Goal: Task Accomplishment & Management: Complete application form

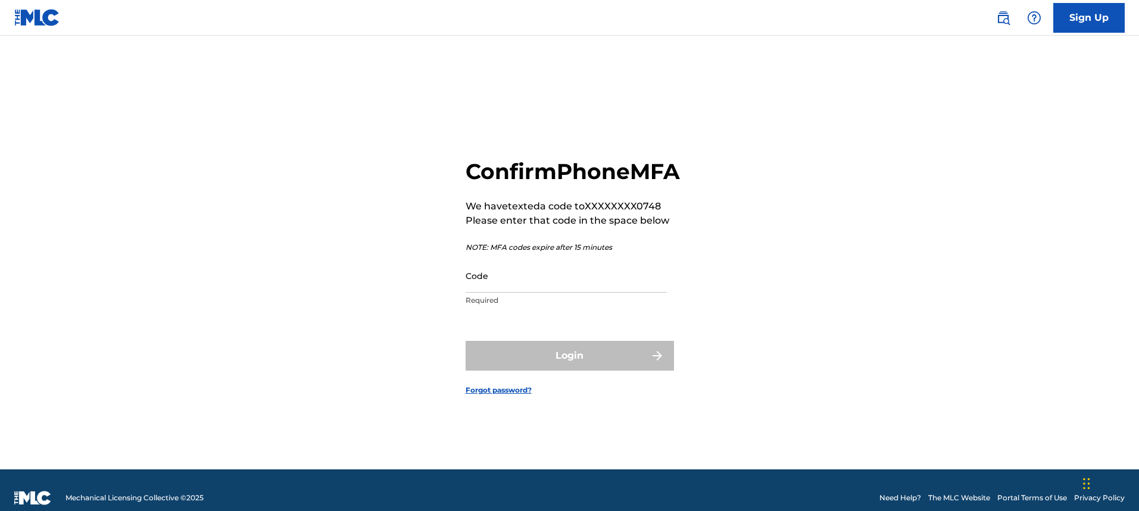
click at [552, 306] on div "Code Required" at bounding box center [566, 286] width 201 height 54
click at [551, 293] on input "Code" at bounding box center [566, 276] width 201 height 34
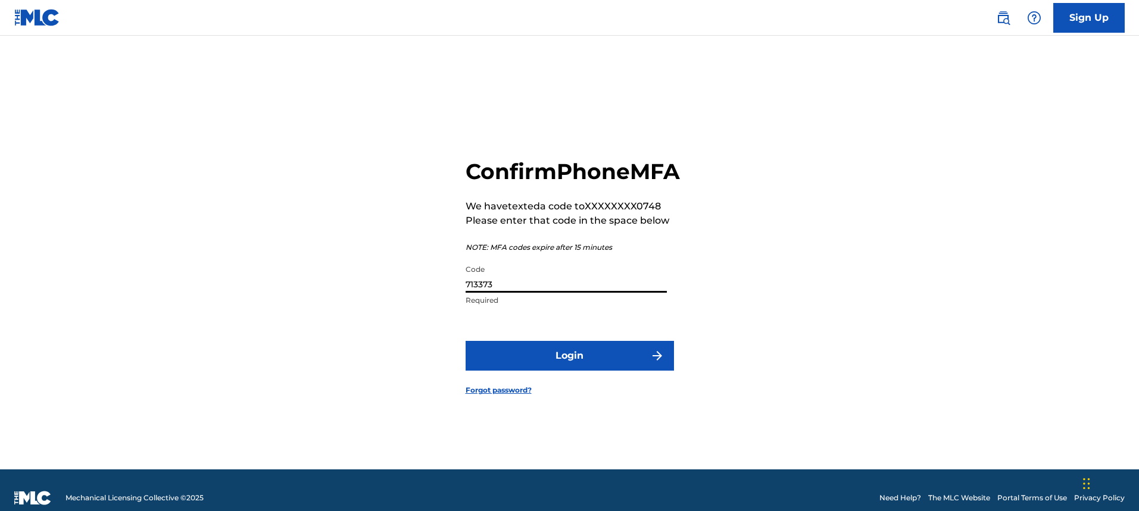
type input "713373"
click at [466, 341] on button "Login" at bounding box center [570, 356] width 208 height 30
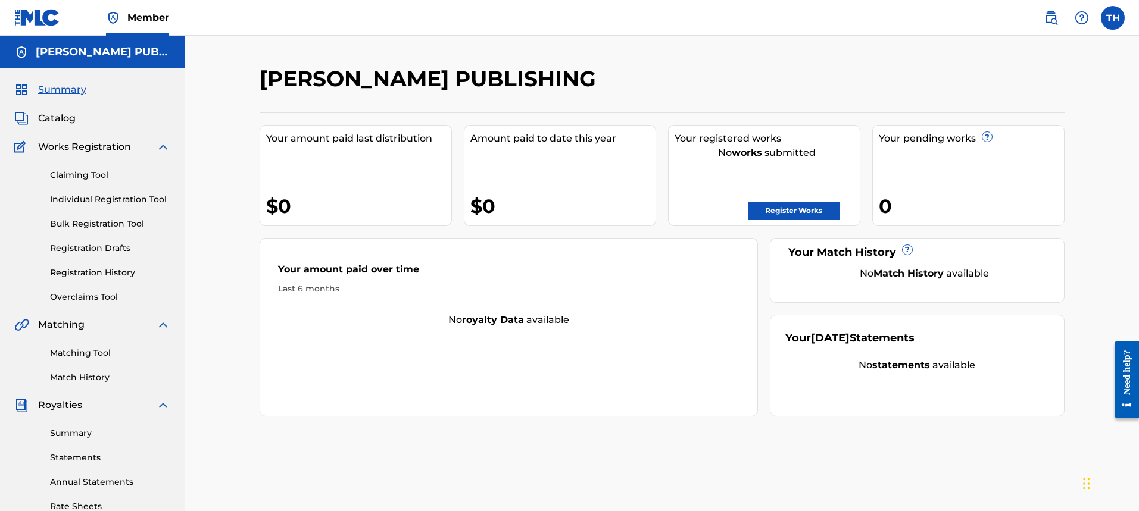
click at [82, 172] on link "Claiming Tool" at bounding box center [110, 175] width 120 height 13
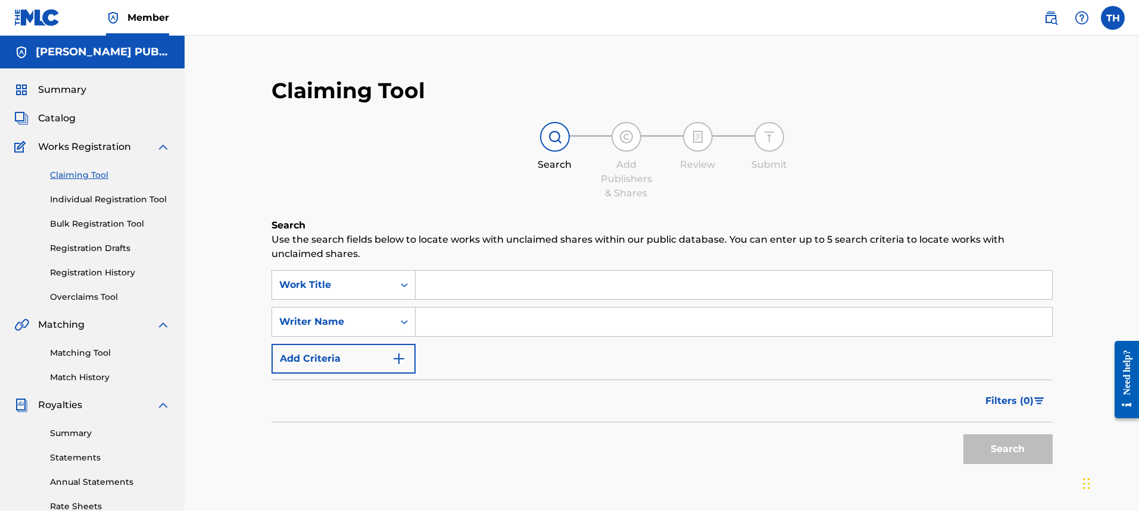
click at [501, 297] on input "Search Form" at bounding box center [734, 285] width 637 height 29
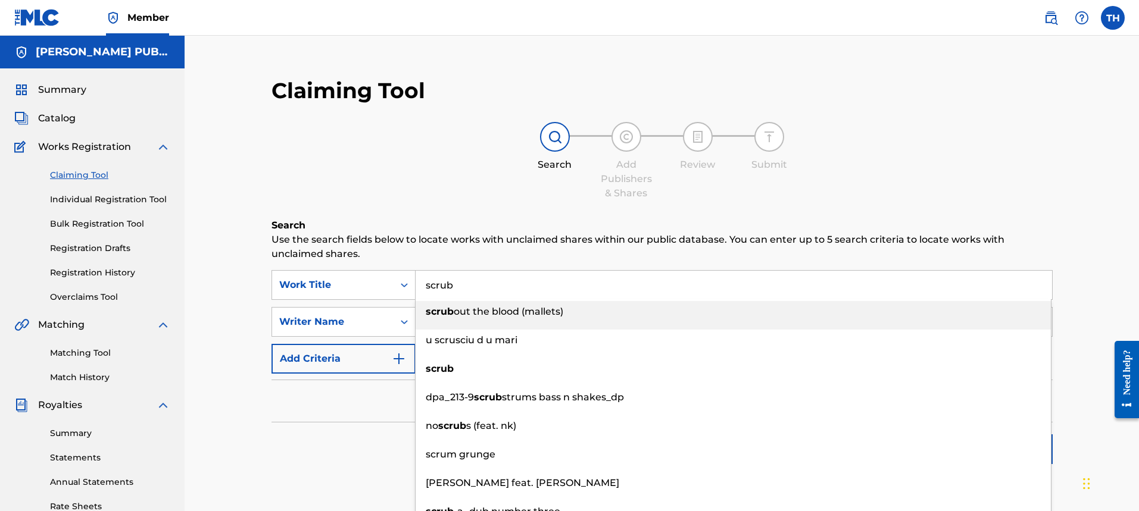
type input "scrub"
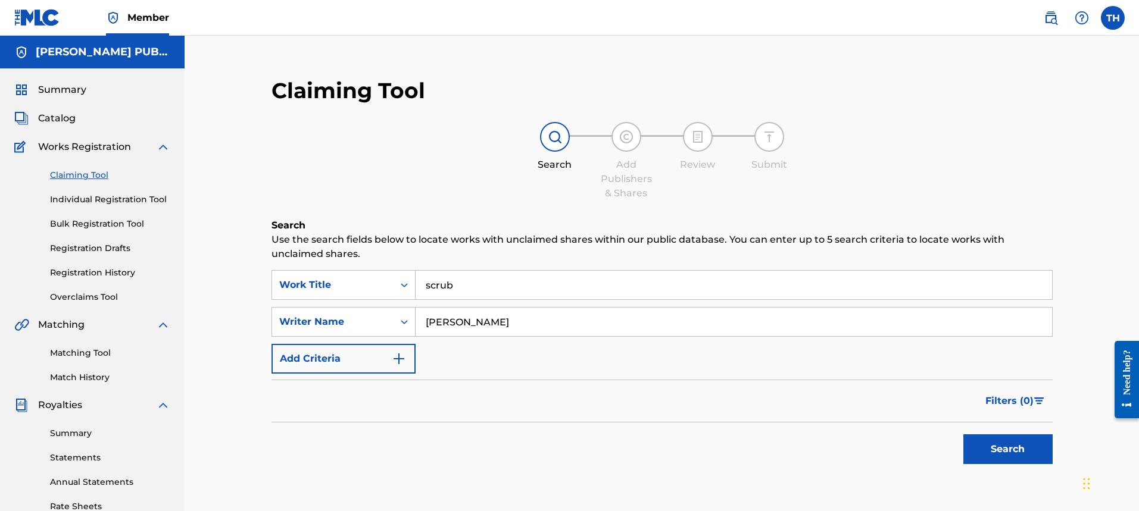
type input "[PERSON_NAME]"
click at [963, 435] on button "Search" at bounding box center [1007, 450] width 89 height 30
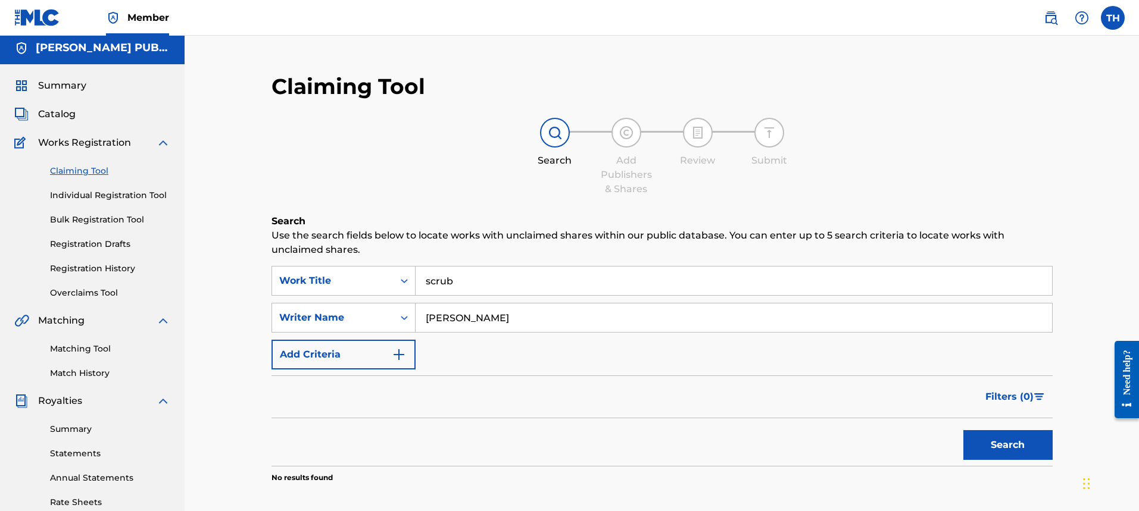
scroll to position [24, 0]
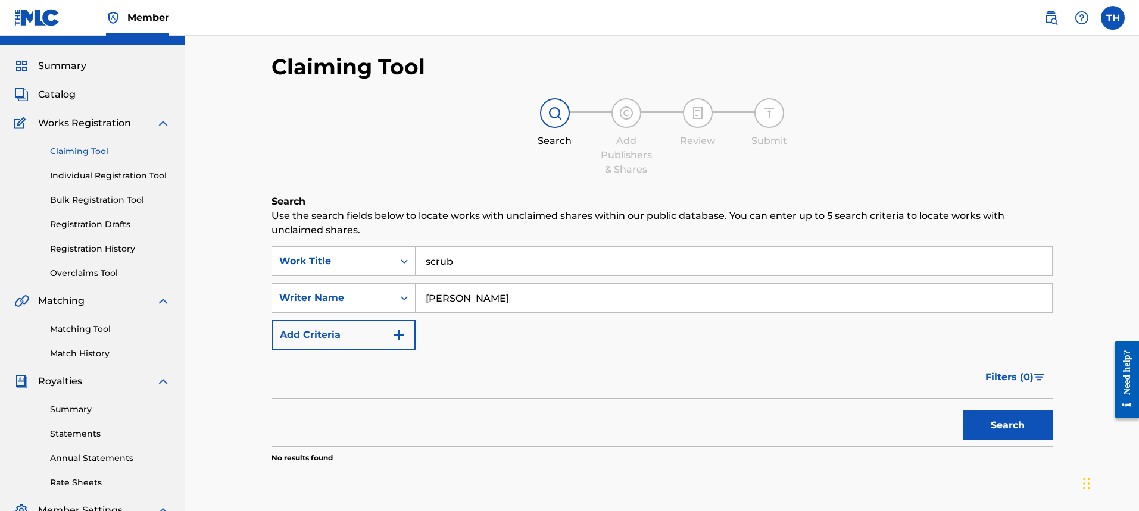
click at [455, 302] on input "[PERSON_NAME]" at bounding box center [734, 298] width 637 height 29
click at [514, 301] on input "[PERSON_NAME]" at bounding box center [734, 298] width 637 height 29
click at [357, 286] on div "Writer Name" at bounding box center [344, 298] width 144 height 30
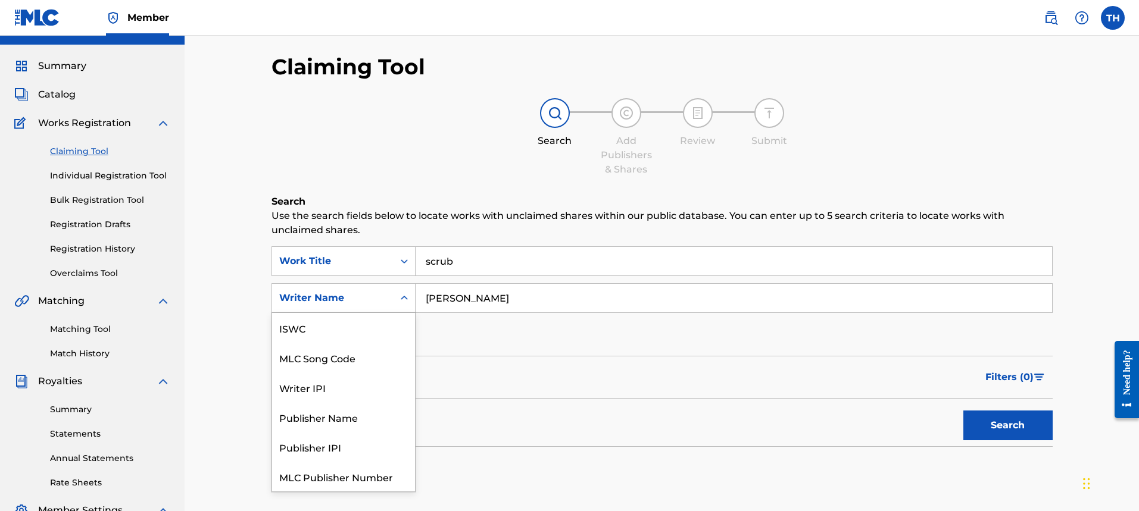
scroll to position [30, 0]
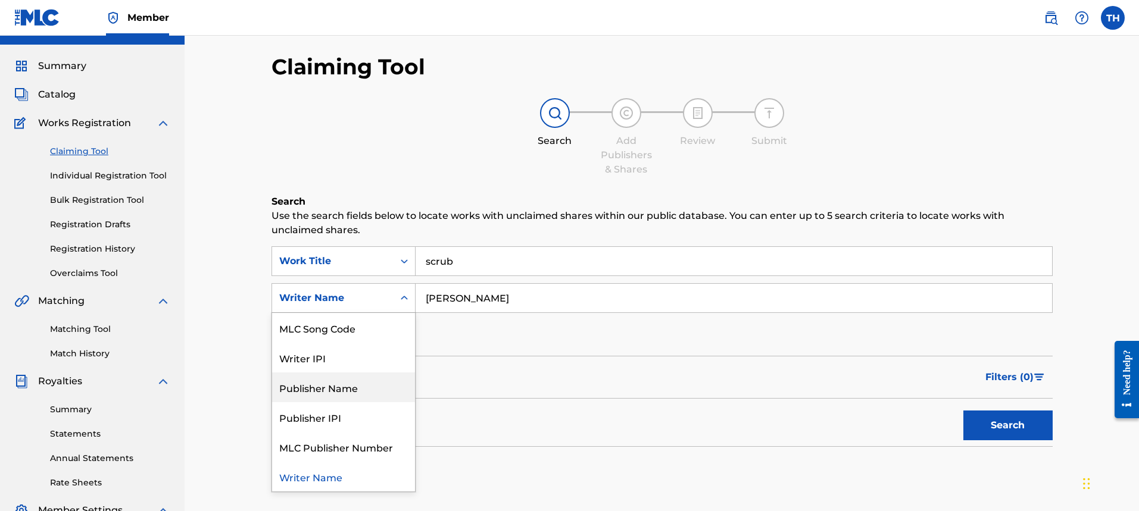
click at [344, 389] on div "Publisher Name" at bounding box center [343, 388] width 143 height 30
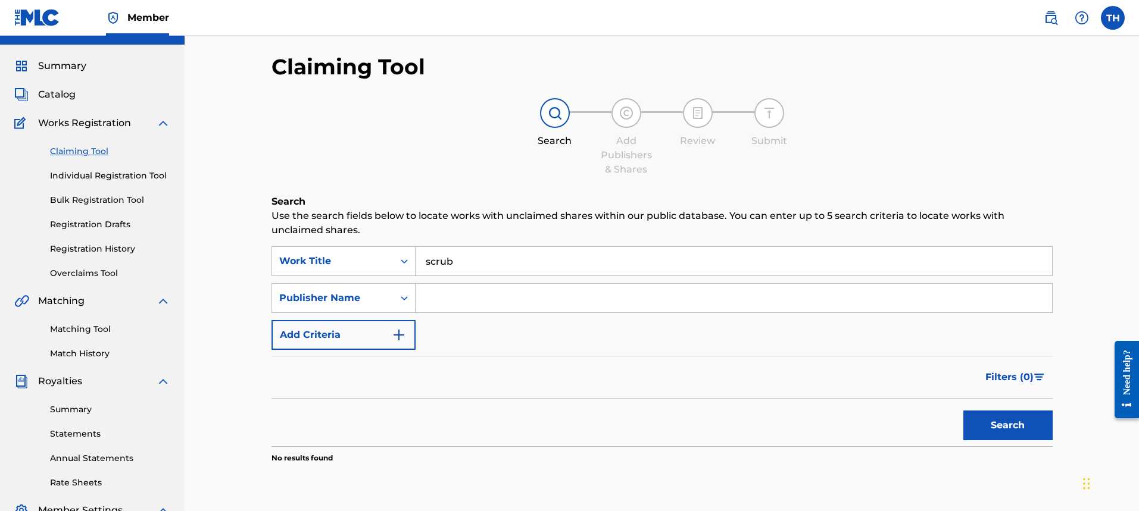
click at [572, 299] on input "Search Form" at bounding box center [734, 298] width 637 height 29
type input "[PERSON_NAME]"
click at [994, 431] on button "Search" at bounding box center [1007, 426] width 89 height 30
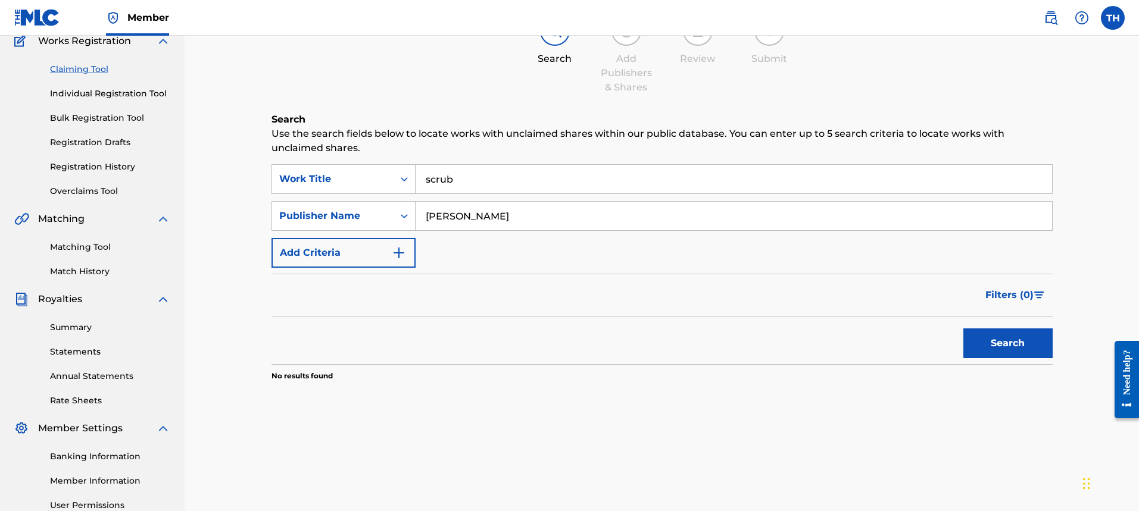
scroll to position [227, 0]
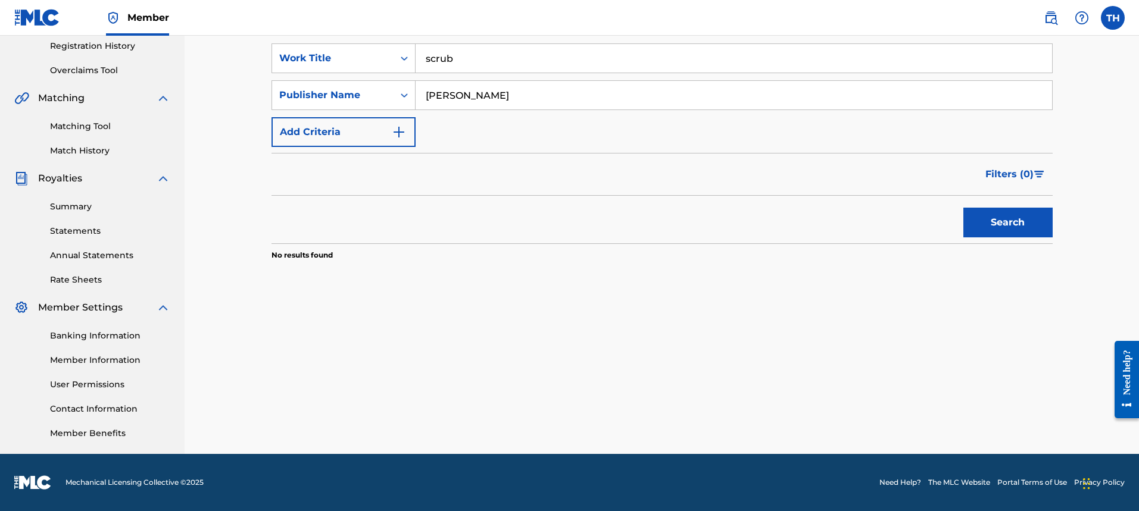
click at [446, 63] on input "scrub" at bounding box center [734, 58] width 637 height 29
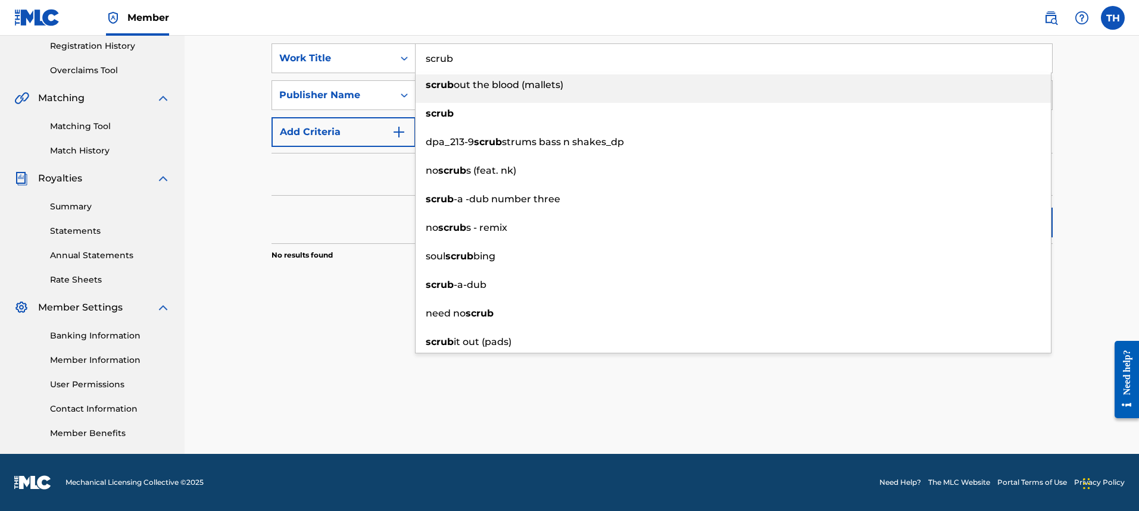
click at [446, 63] on input "scrub" at bounding box center [734, 58] width 637 height 29
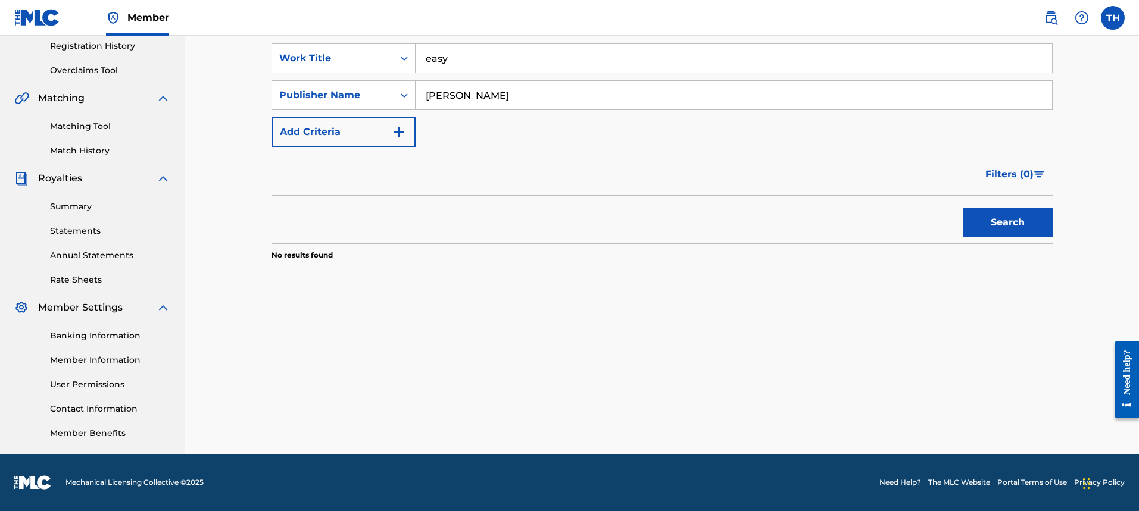
click at [347, 220] on div "Search" at bounding box center [662, 220] width 781 height 48
click at [1002, 226] on button "Search" at bounding box center [1007, 223] width 89 height 30
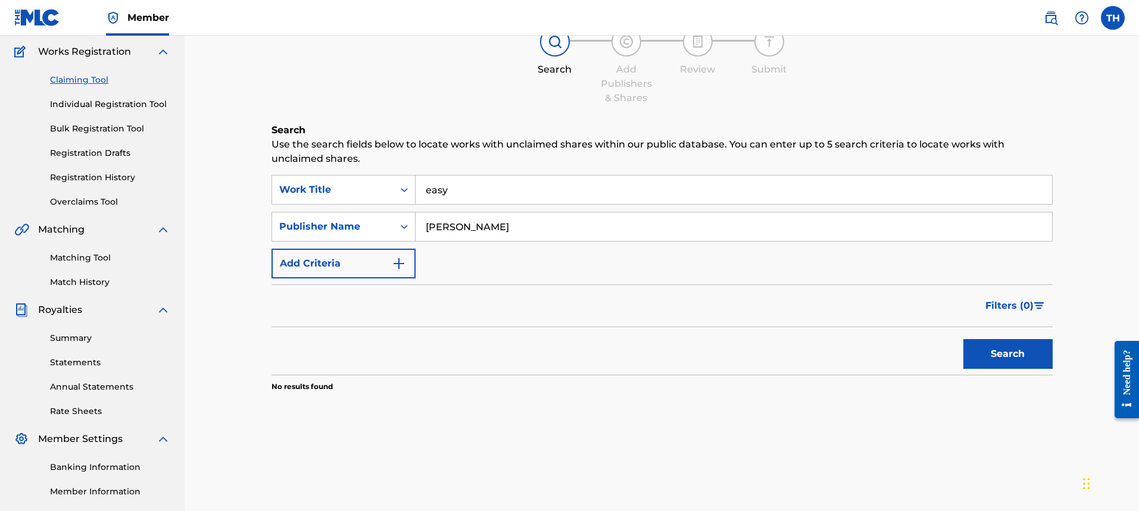
scroll to position [93, 0]
click at [440, 196] on input "easy" at bounding box center [734, 191] width 637 height 29
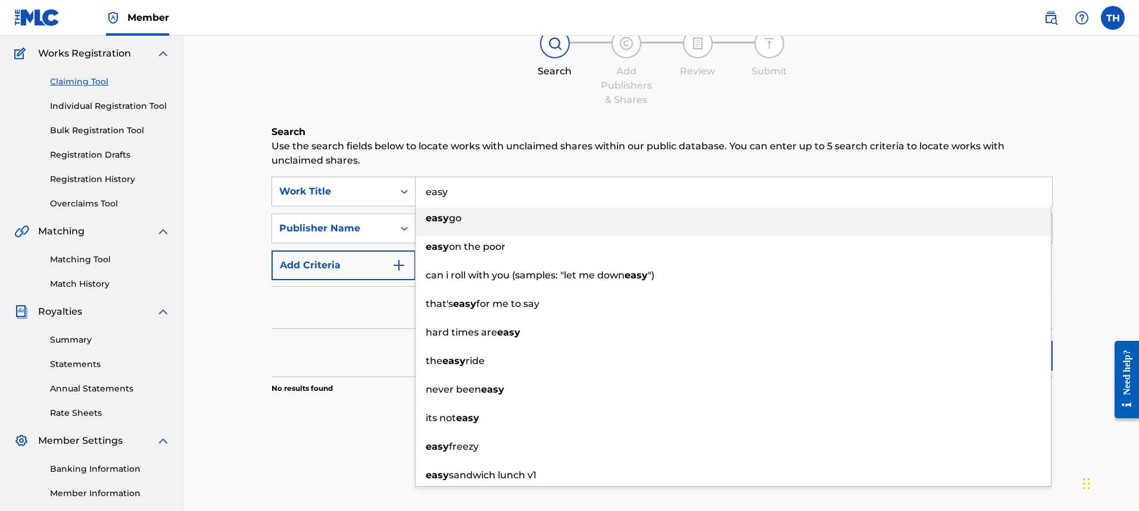
click at [440, 196] on input "easy" at bounding box center [734, 191] width 637 height 29
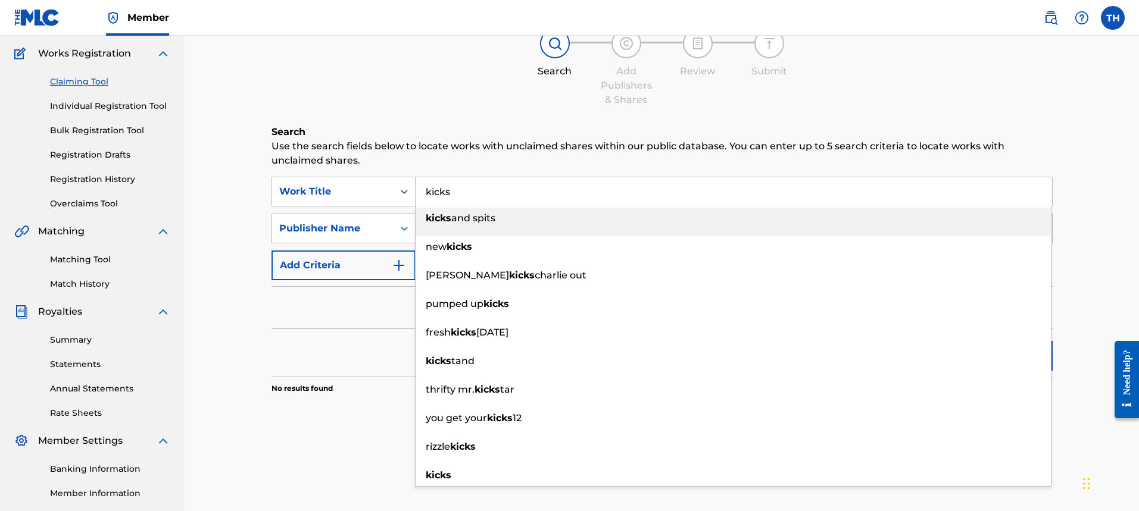
type input "kicks"
click at [363, 226] on div "Publisher Name" at bounding box center [332, 229] width 107 height 14
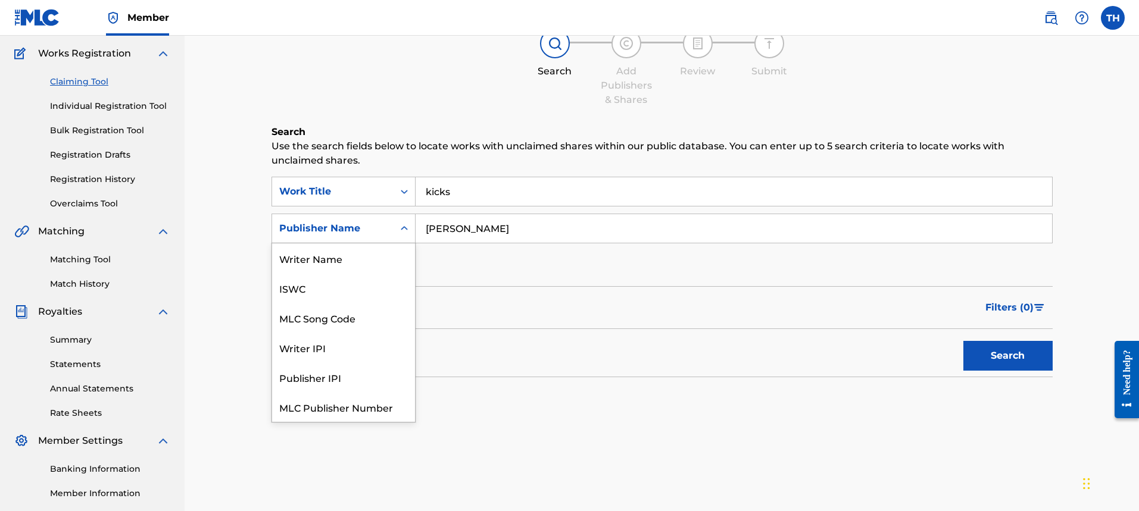
scroll to position [30, 0]
click at [472, 280] on div "SearchWithCriteriaa4d90530-ffe5-46a1-9906-1de15bd06f6d Work Title kicks SearchW…" at bounding box center [662, 229] width 781 height 104
click at [402, 227] on icon "Search Form" at bounding box center [404, 228] width 7 height 4
click at [346, 317] on div "Writer IPI" at bounding box center [343, 318] width 143 height 30
click at [364, 230] on div "Writer IPI" at bounding box center [332, 229] width 107 height 14
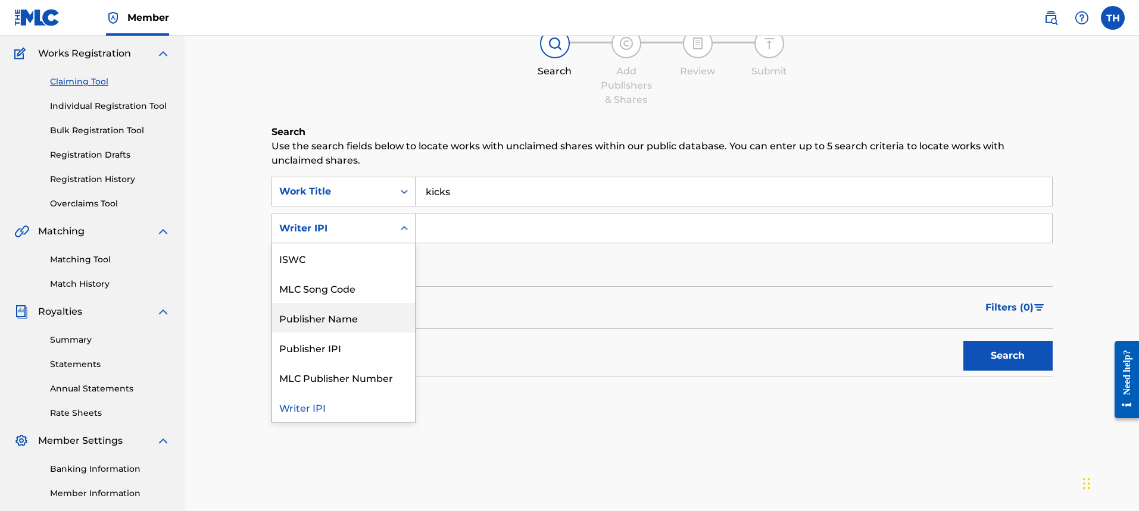
click at [352, 327] on div "Publisher Name" at bounding box center [343, 318] width 143 height 30
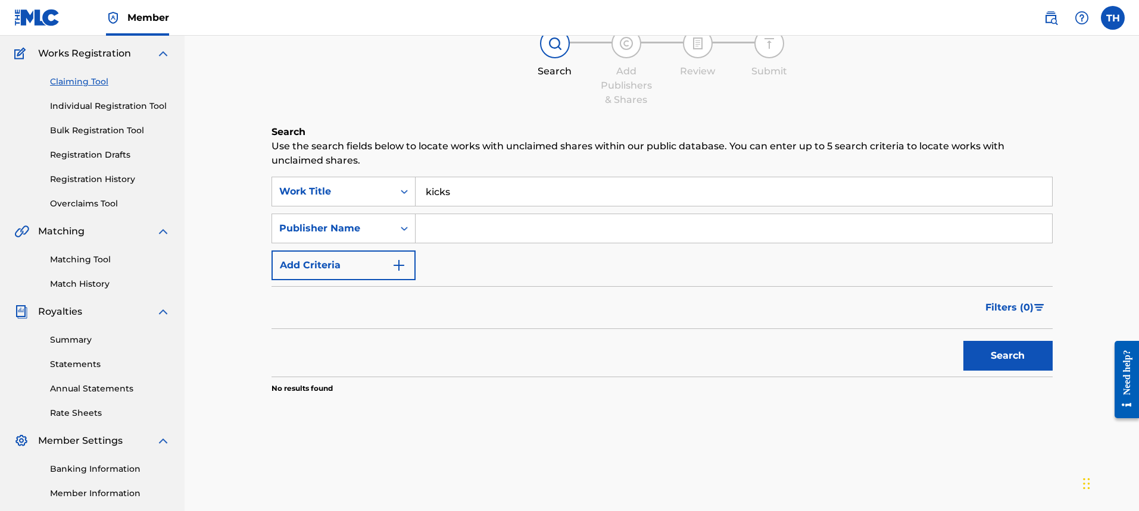
click at [455, 223] on input "Search Form" at bounding box center [734, 228] width 637 height 29
type input "[PERSON_NAME]"
click at [1003, 361] on button "Search" at bounding box center [1007, 356] width 89 height 30
click at [450, 189] on input "kicks" at bounding box center [734, 191] width 637 height 29
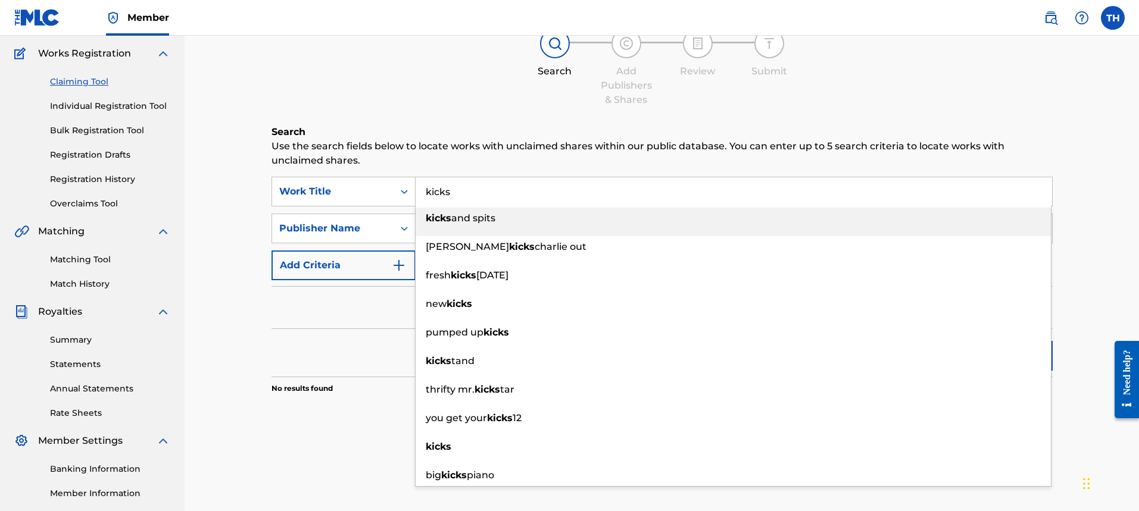
click at [450, 189] on input "kicks" at bounding box center [734, 191] width 637 height 29
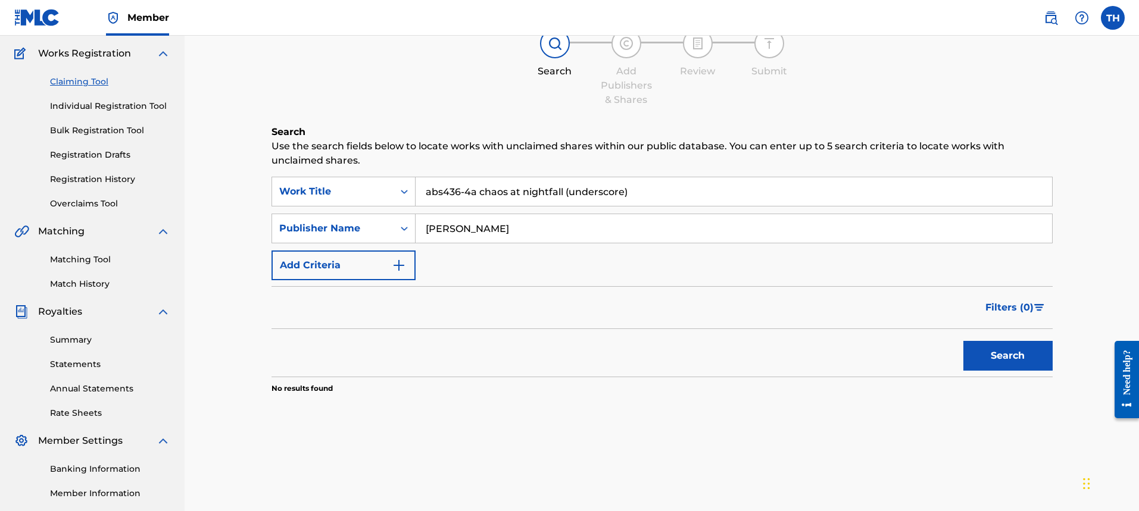
click at [451, 189] on input "abs436-4a chaos at nightfall (underscore)" at bounding box center [734, 191] width 637 height 29
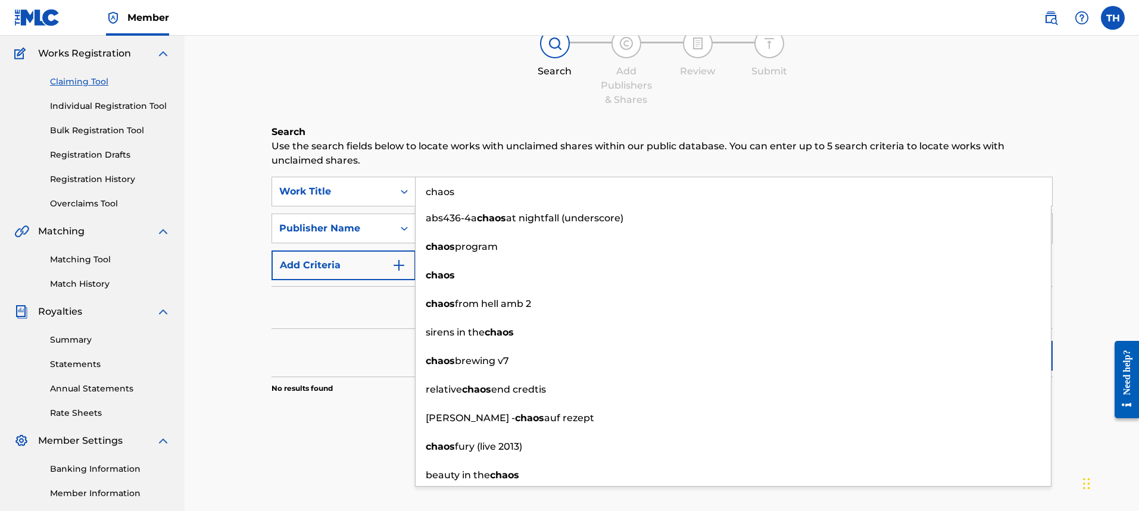
click at [322, 310] on div "Filters ( 0 )" at bounding box center [662, 307] width 781 height 43
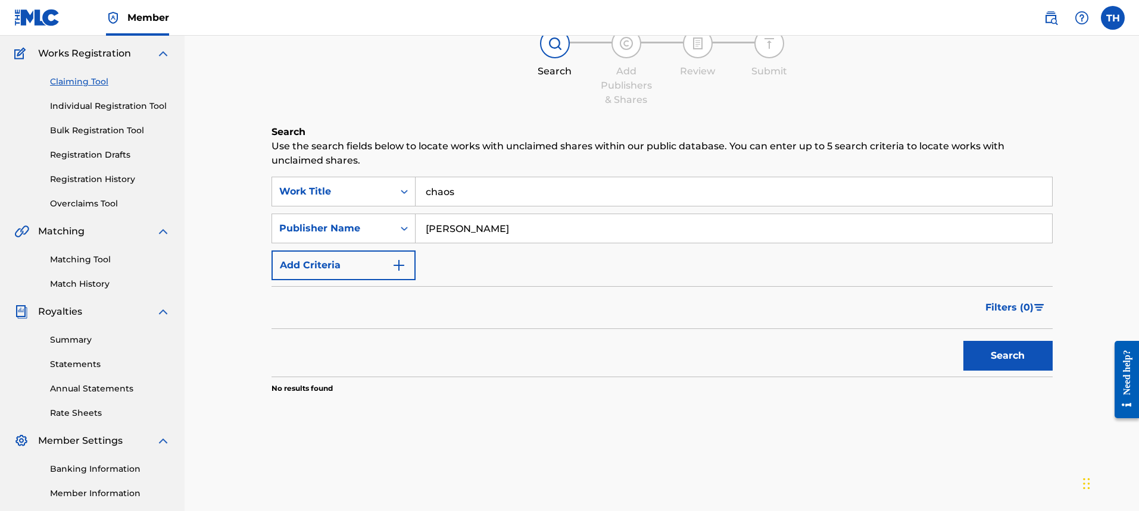
click at [1020, 364] on button "Search" at bounding box center [1007, 356] width 89 height 30
click at [520, 195] on input "chaos" at bounding box center [734, 191] width 637 height 29
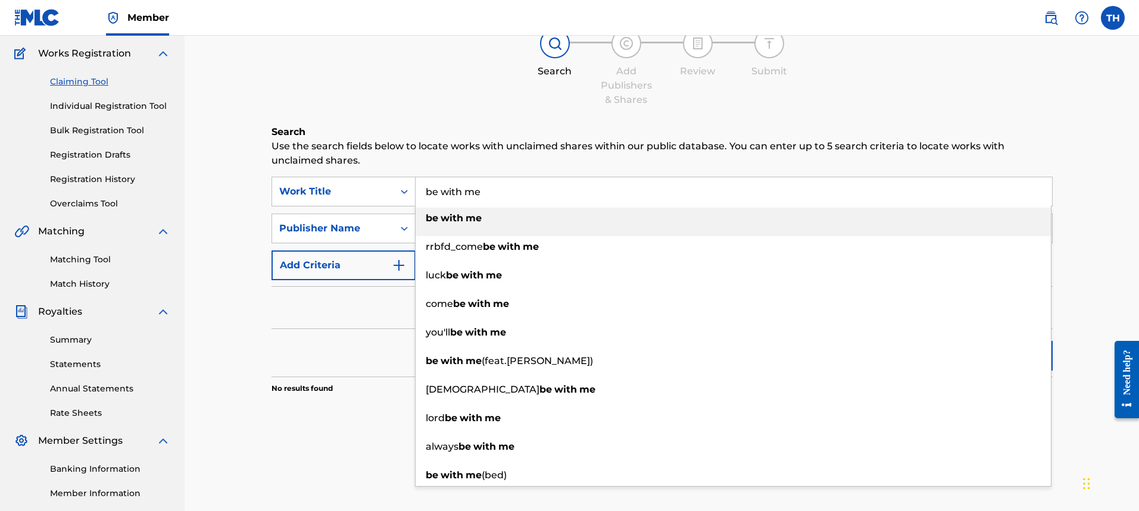
type input "be with me"
click at [504, 220] on div "be with me" at bounding box center [733, 218] width 635 height 21
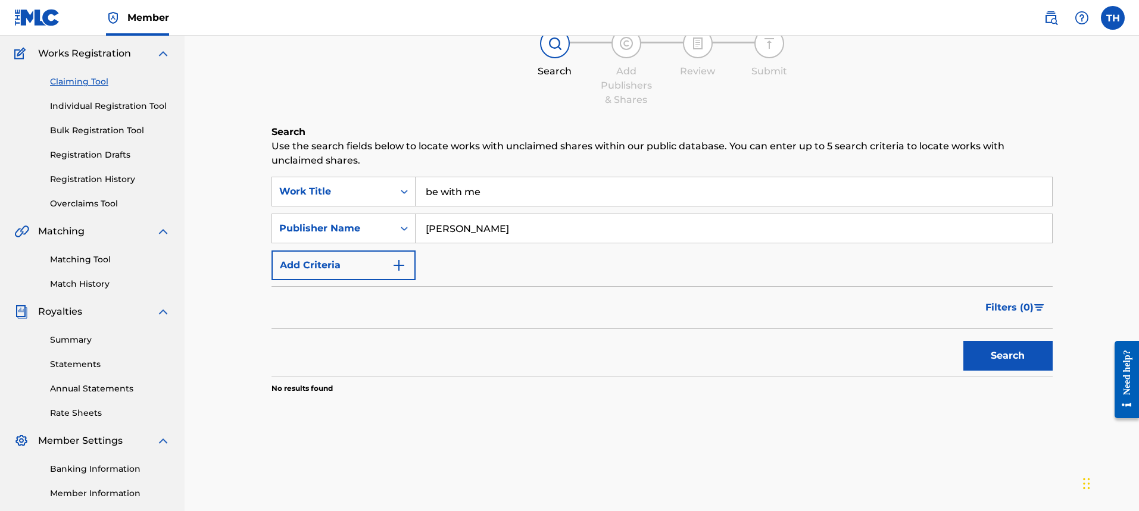
click at [996, 366] on button "Search" at bounding box center [1007, 356] width 89 height 30
click at [74, 130] on link "Bulk Registration Tool" at bounding box center [110, 130] width 120 height 13
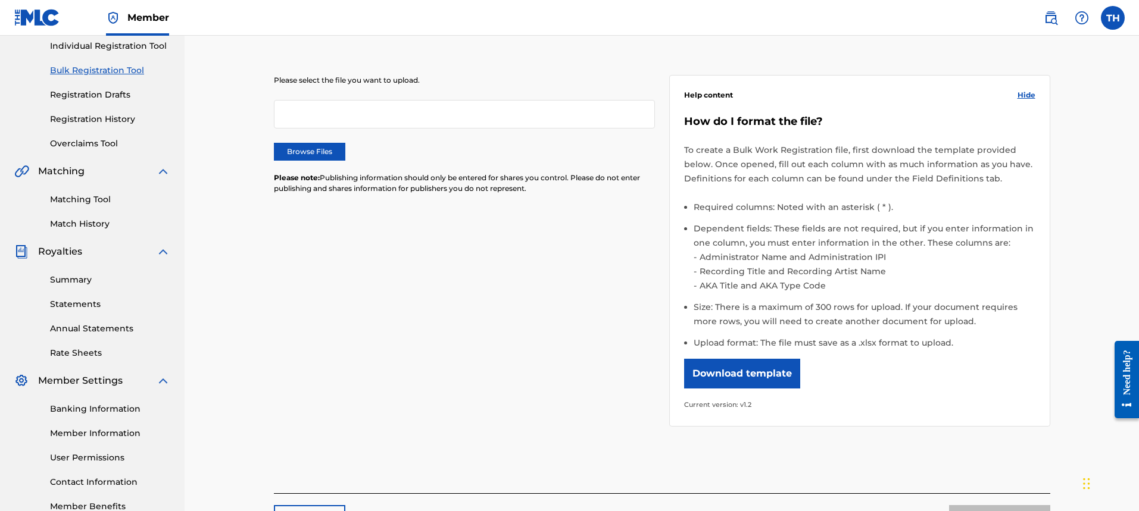
scroll to position [247, 0]
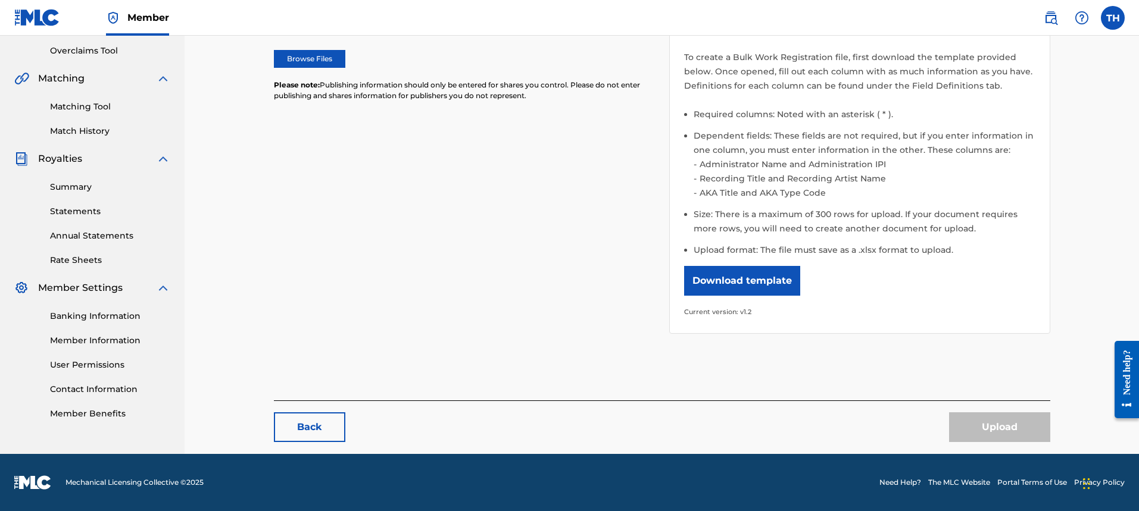
click at [721, 280] on button "Download template" at bounding box center [742, 281] width 116 height 30
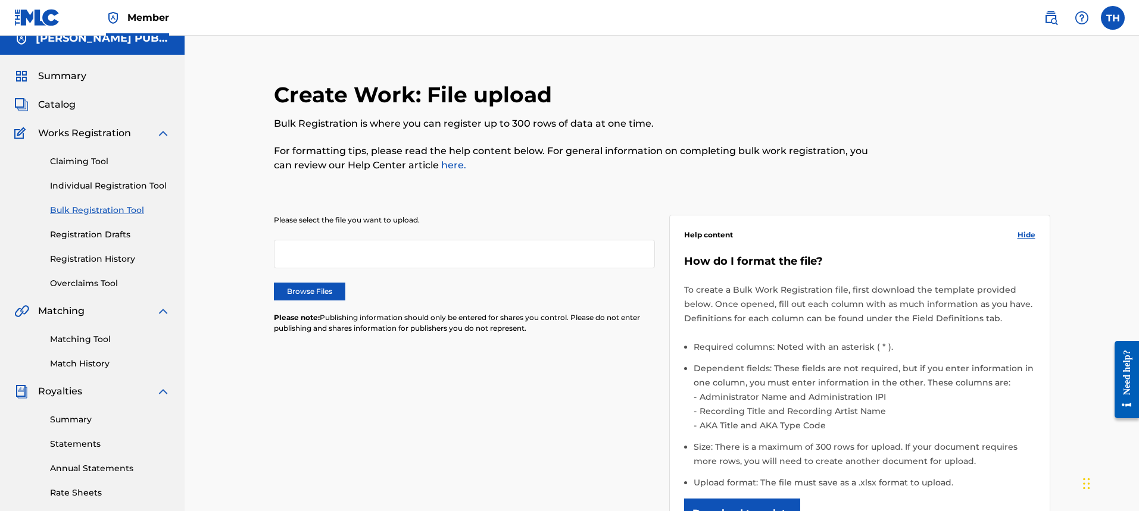
scroll to position [11, 0]
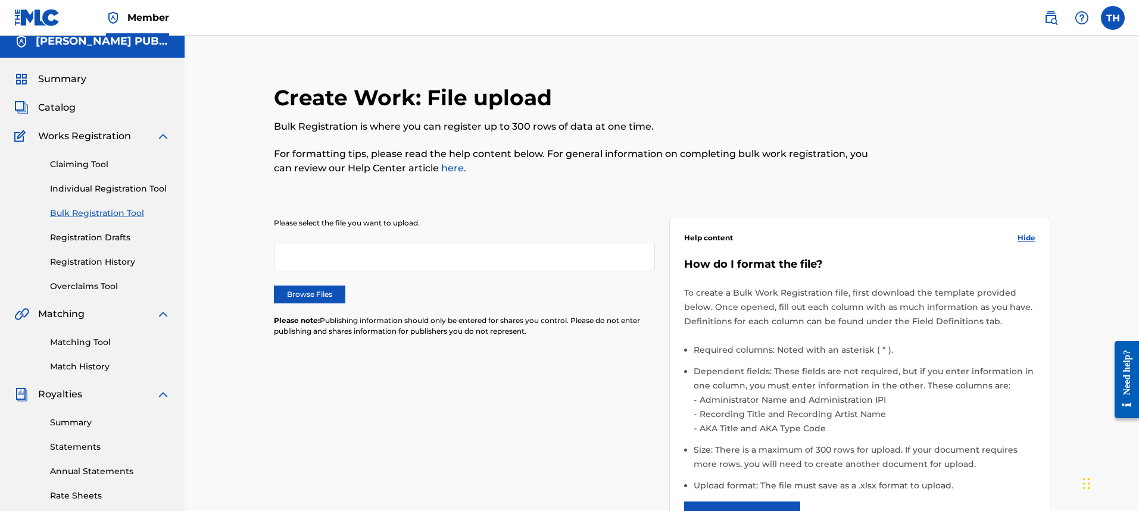
click at [312, 254] on div at bounding box center [464, 257] width 381 height 29
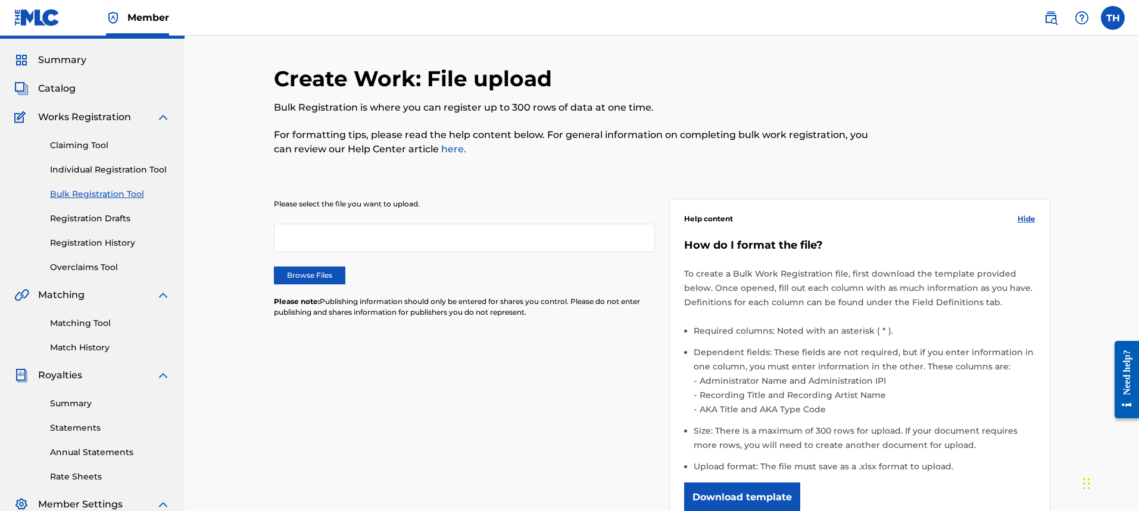
scroll to position [31, 0]
click at [292, 277] on label "Browse Files" at bounding box center [309, 275] width 71 height 18
click at [0, 0] on input "Browse Files" at bounding box center [0, 0] width 0 height 0
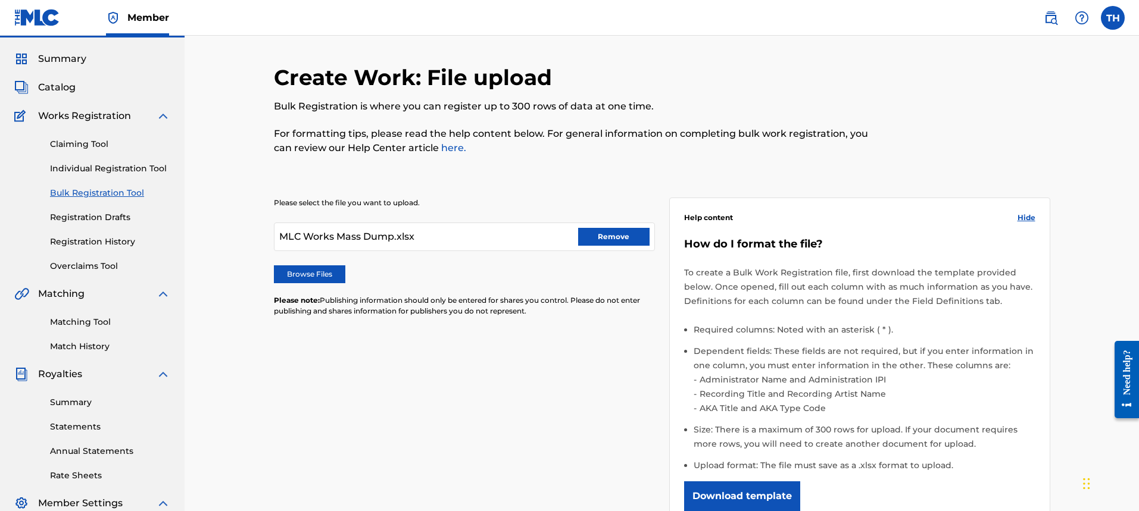
click at [370, 233] on span "MLC Works Mass Dump.xlsx" at bounding box center [346, 237] width 135 height 14
click at [379, 262] on div "Please select the file you want to upload. MLC Works Mass Dump.xlsx Remove Brow…" at bounding box center [464, 264] width 381 height 133
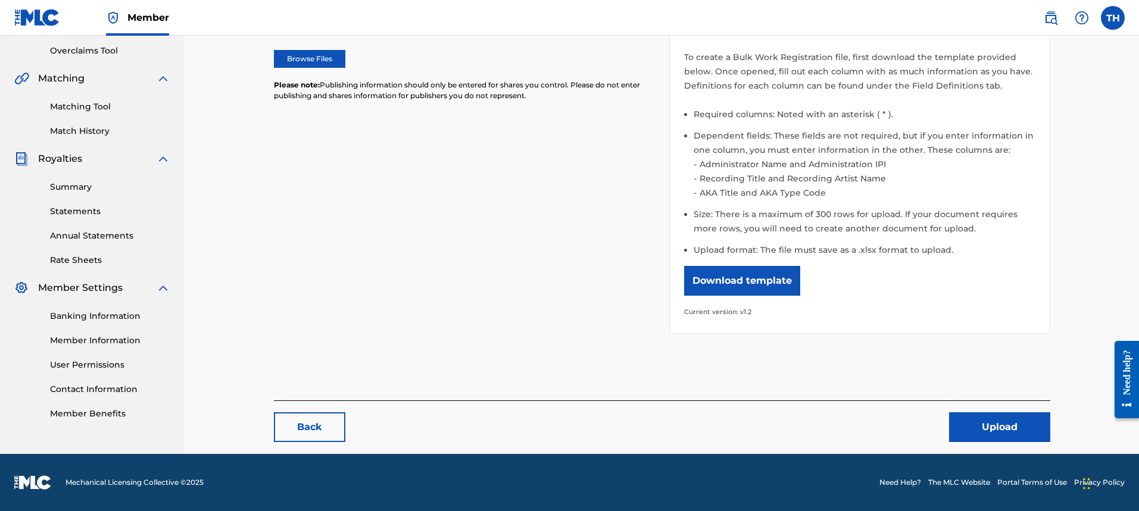
click at [999, 425] on button "Upload" at bounding box center [999, 428] width 101 height 30
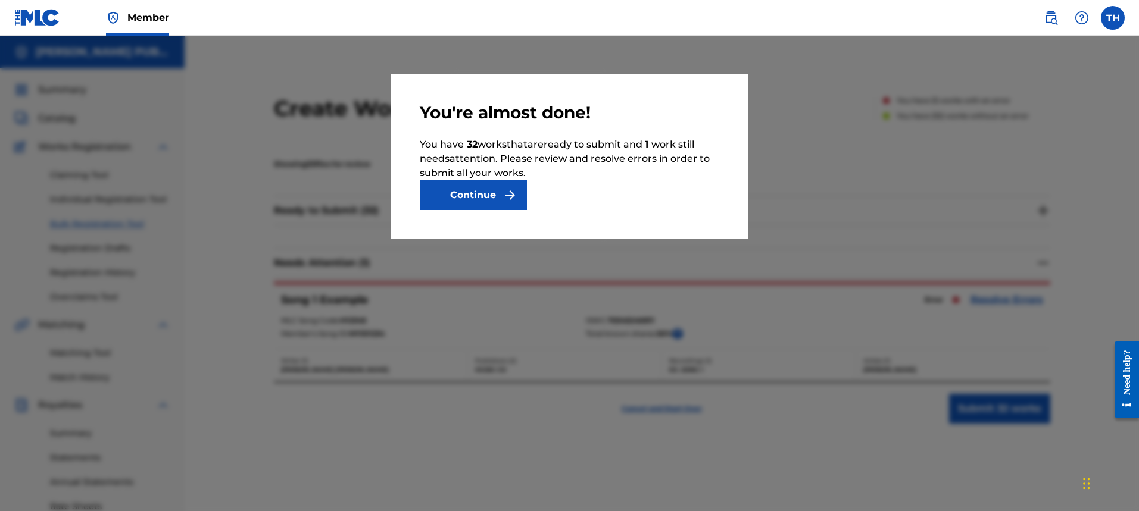
click at [457, 203] on button "Continue" at bounding box center [473, 195] width 107 height 30
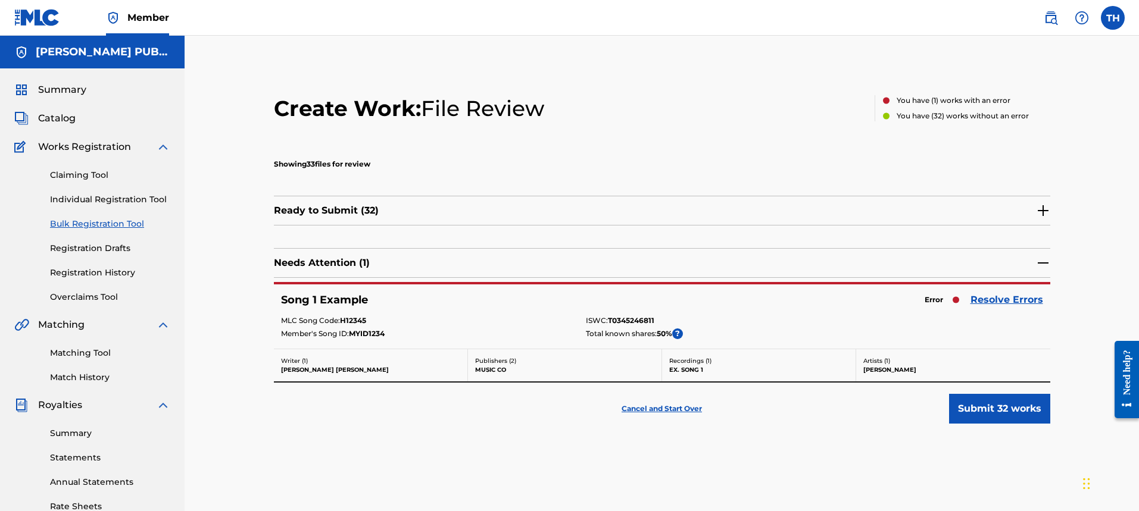
click at [962, 414] on button "Submit 32 works" at bounding box center [999, 409] width 101 height 30
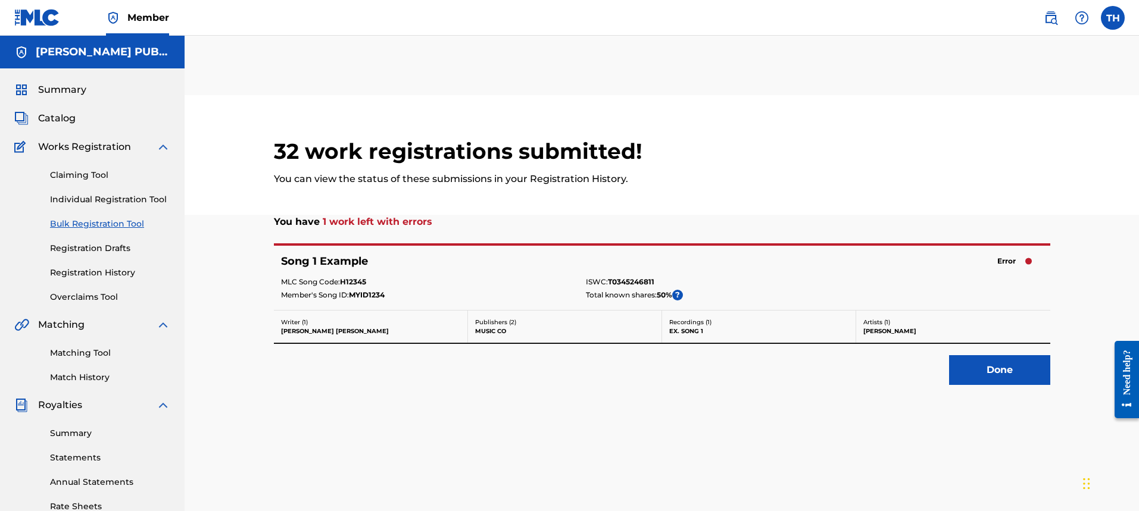
click at [986, 366] on button "Done" at bounding box center [999, 370] width 101 height 30
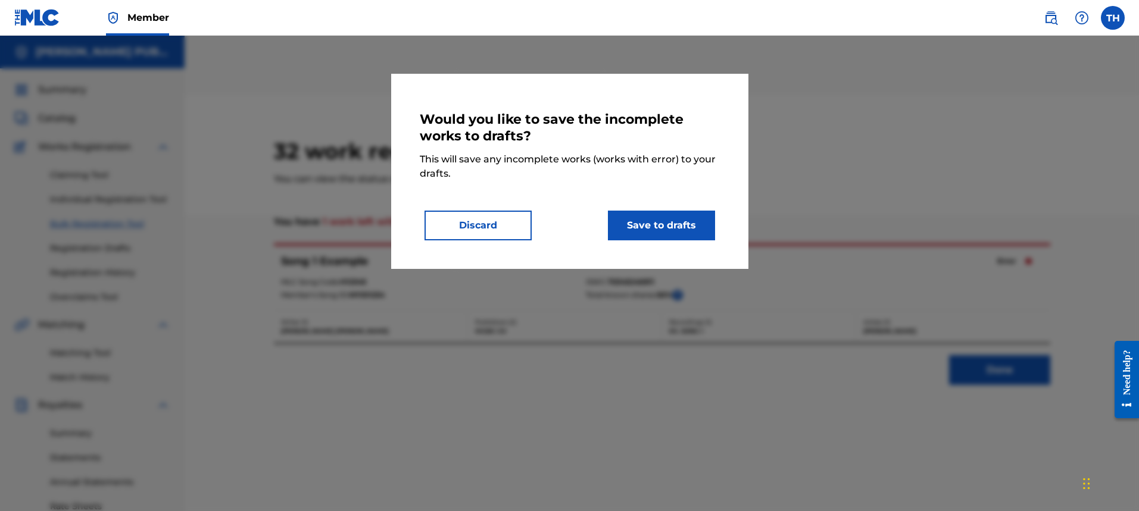
click at [448, 220] on button "Discard" at bounding box center [478, 226] width 107 height 30
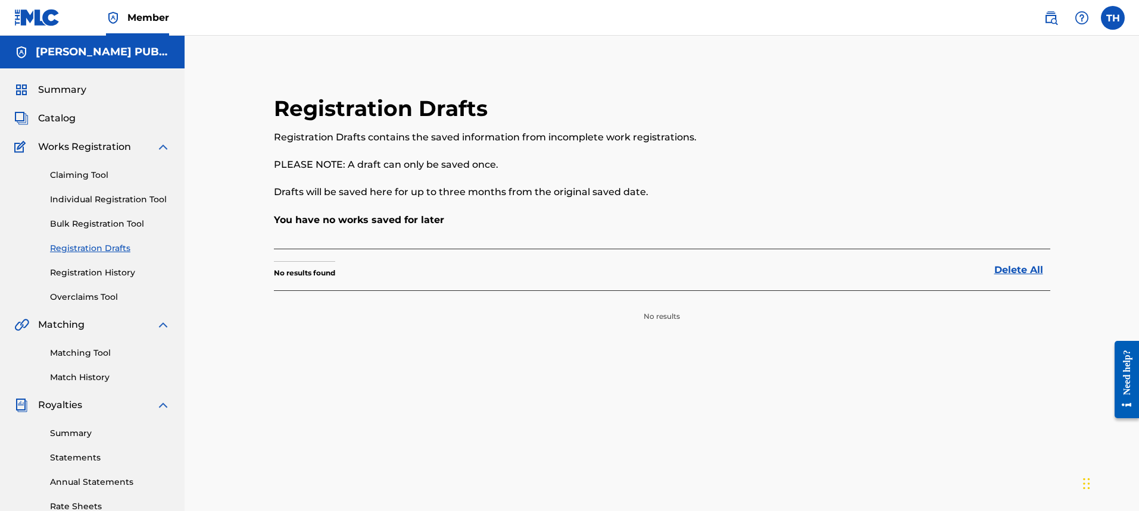
click at [91, 272] on link "Registration History" at bounding box center [110, 273] width 120 height 13
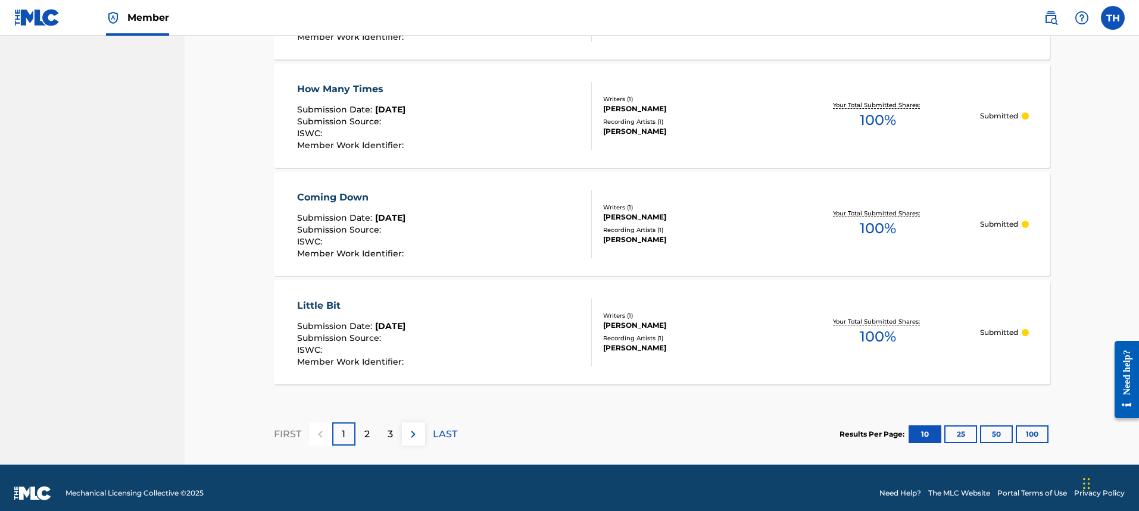
scroll to position [1083, 0]
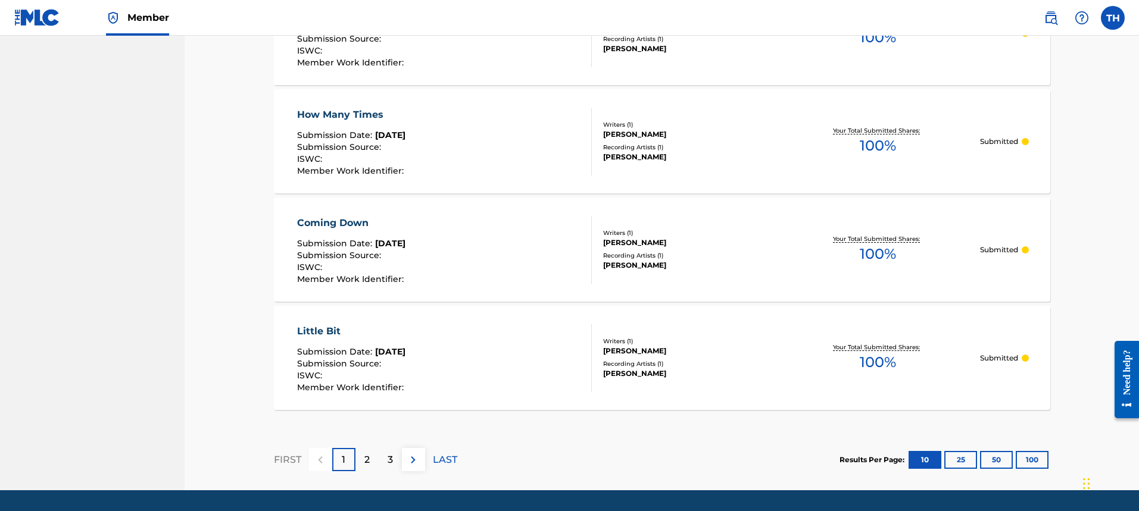
click at [1016, 461] on button "100" at bounding box center [1032, 460] width 33 height 18
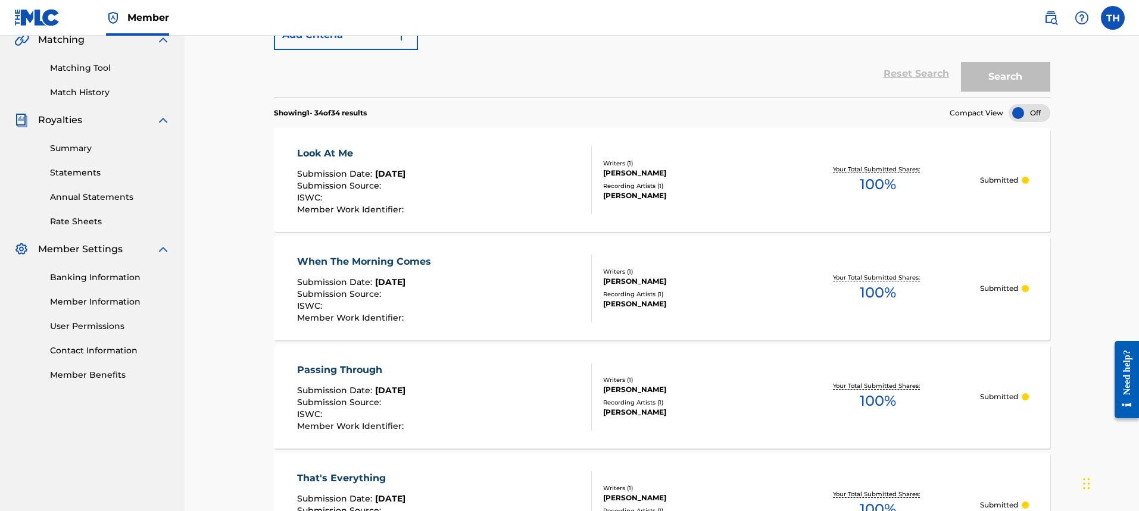
scroll to position [0, 0]
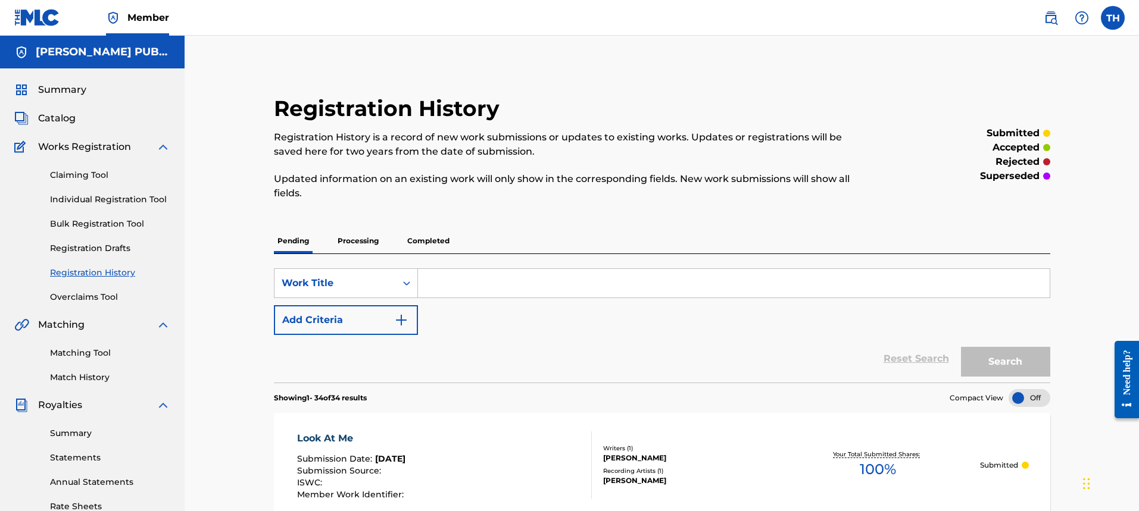
click at [91, 168] on div "Claiming Tool Individual Registration Tool Bulk Registration Tool Registration …" at bounding box center [92, 228] width 156 height 149
click at [85, 166] on div "Claiming Tool Individual Registration Tool Bulk Registration Tool Registration …" at bounding box center [92, 228] width 156 height 149
click at [85, 174] on link "Claiming Tool" at bounding box center [110, 175] width 120 height 13
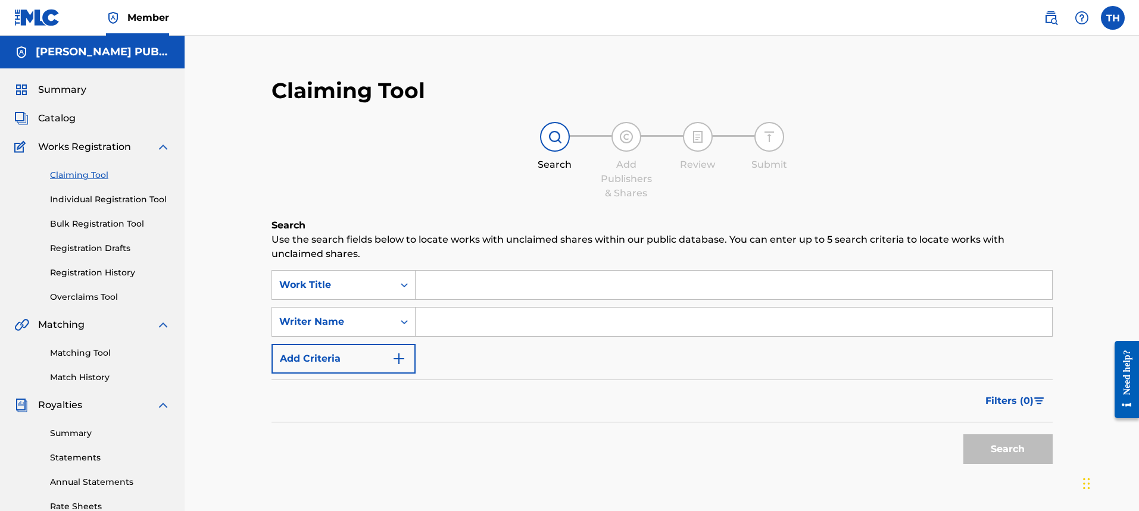
click at [80, 296] on link "Overclaims Tool" at bounding box center [110, 297] width 120 height 13
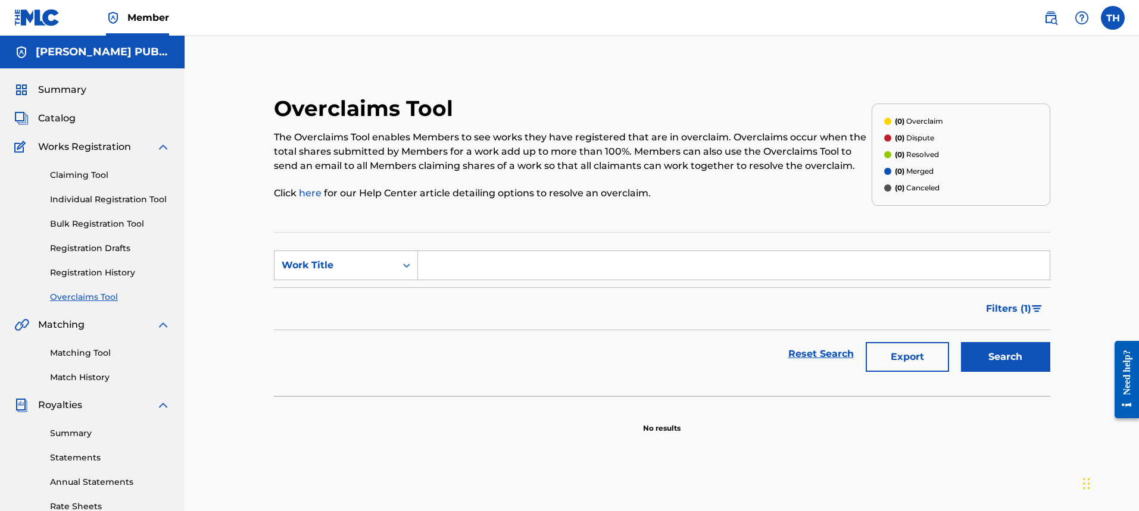
click at [70, 136] on div "Summary Catalog Works Registration Claiming Tool Individual Registration Tool B…" at bounding box center [92, 374] width 185 height 613
click at [63, 158] on div "Claiming Tool Individual Registration Tool Bulk Registration Tool Registration …" at bounding box center [92, 228] width 156 height 149
click at [169, 144] on img at bounding box center [163, 147] width 14 height 14
